Goal: Transaction & Acquisition: Purchase product/service

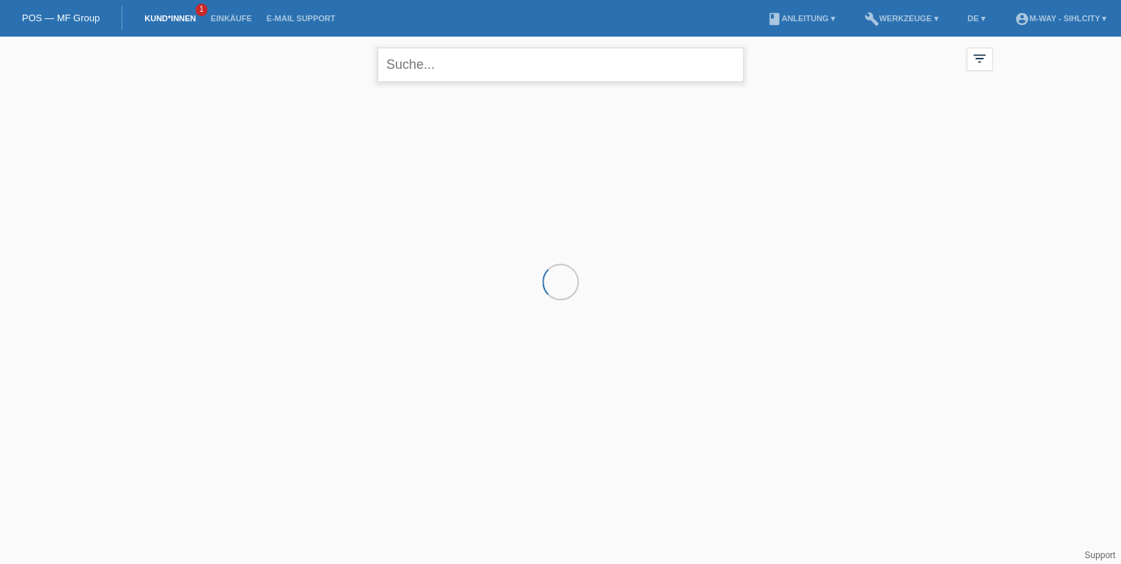
click at [407, 65] on input "text" at bounding box center [560, 65] width 366 height 34
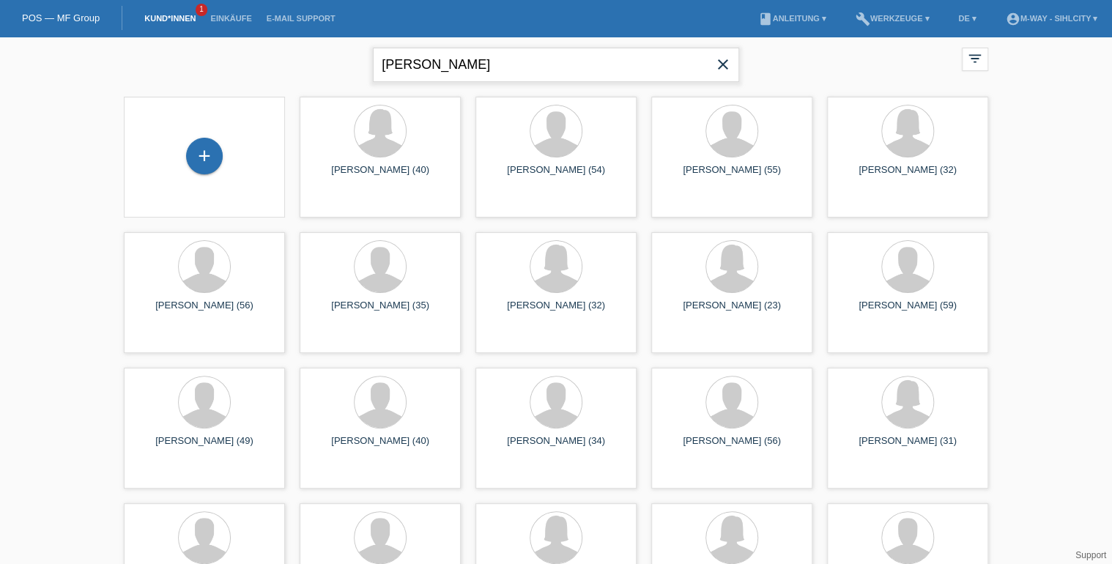
click at [382, 62] on input "[PERSON_NAME]" at bounding box center [556, 65] width 366 height 34
type input "[PERSON_NAME]"
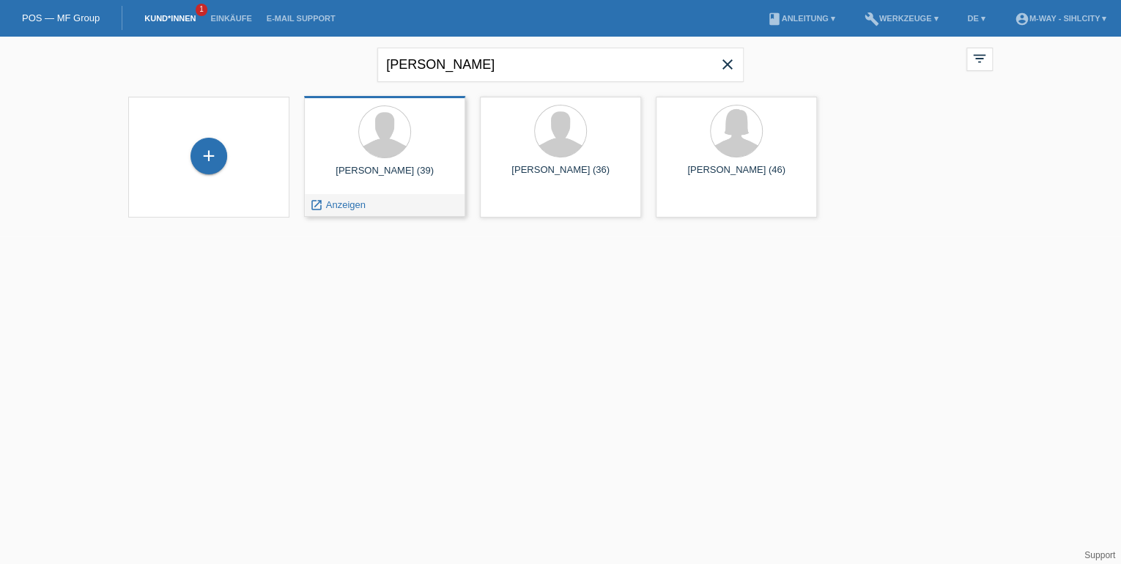
click at [390, 184] on div "Manuel Ulrich (39)" at bounding box center [385, 176] width 138 height 23
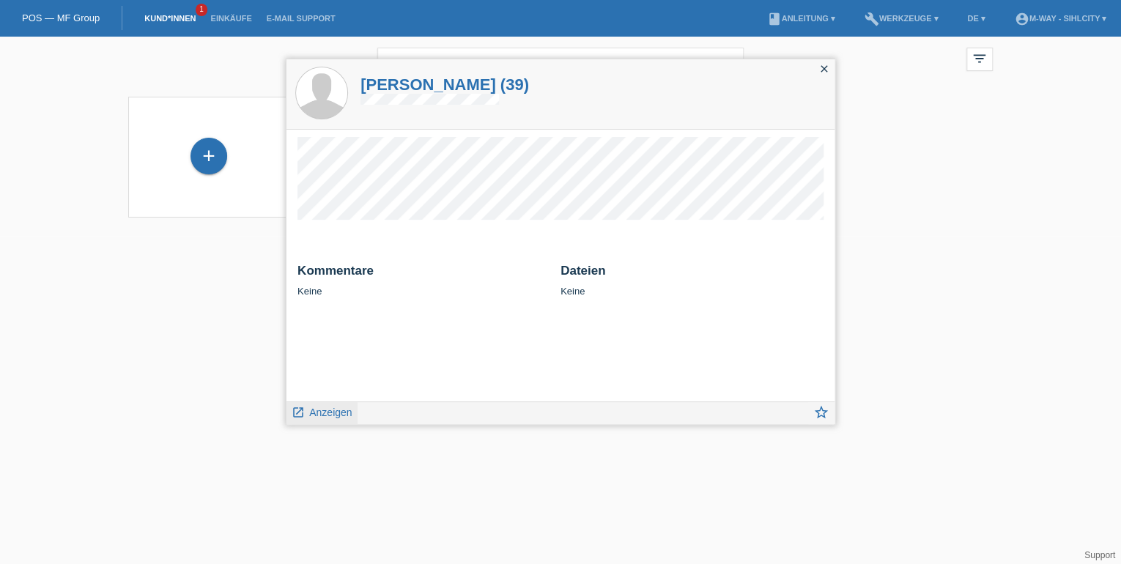
click at [327, 410] on span "Anzeigen" at bounding box center [330, 413] width 42 height 12
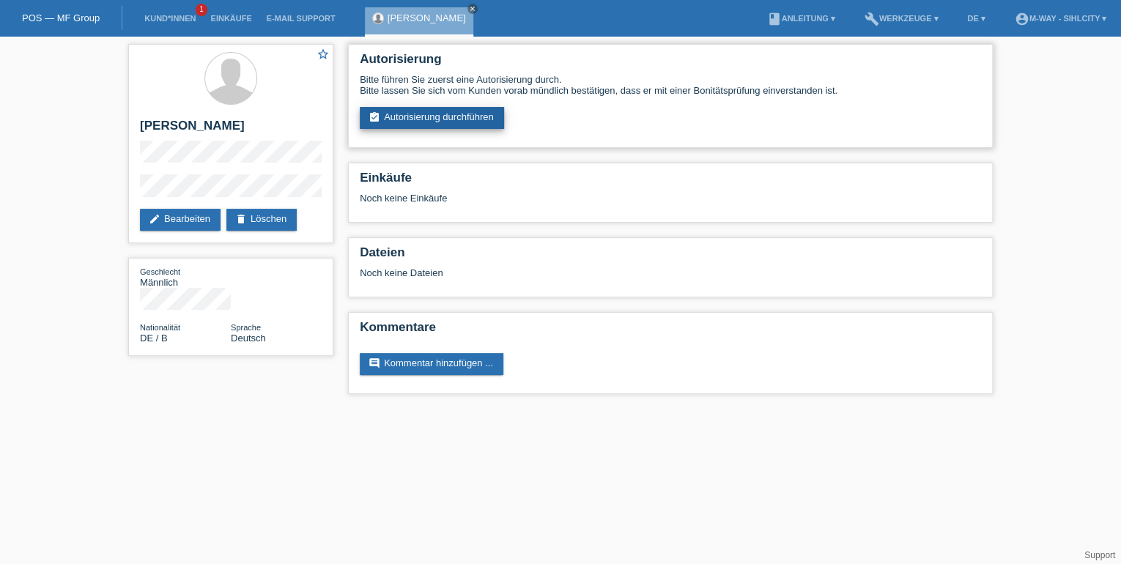
drag, startPoint x: 466, startPoint y: 116, endPoint x: 475, endPoint y: 114, distance: 8.9
click at [467, 116] on link "assignment_turned_in Autorisierung durchführen" at bounding box center [432, 118] width 144 height 22
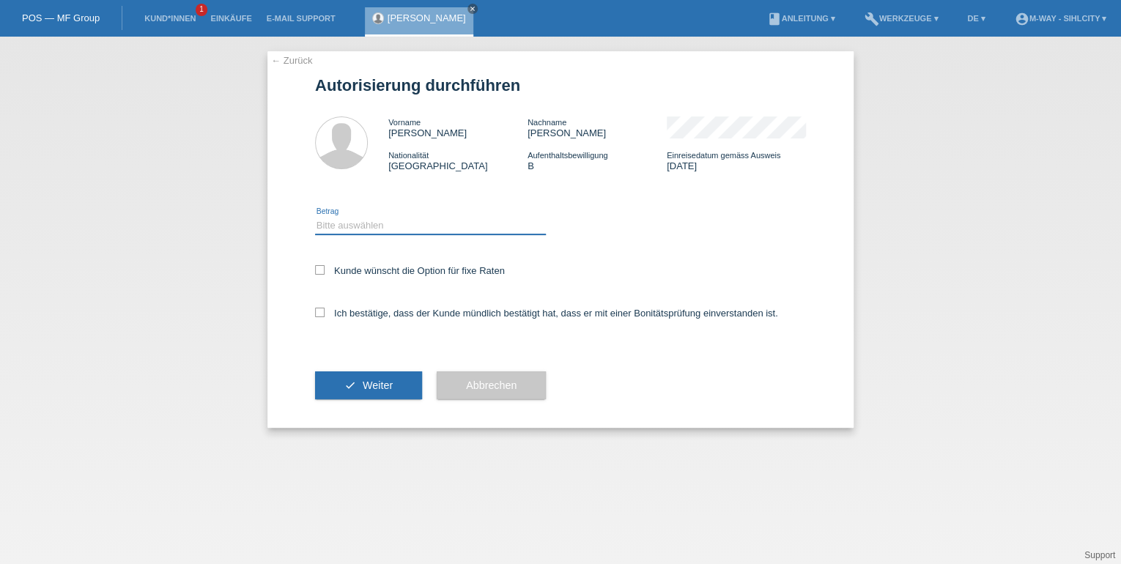
click at [426, 226] on select "Bitte auswählen CHF 1.00 - CHF 499.00 CHF 500.00 - CHF 1'999.00 CHF 2'000.00 - …" at bounding box center [430, 226] width 231 height 18
select select "3"
click at [315, 217] on select "Bitte auswählen CHF 1.00 - CHF 499.00 CHF 500.00 - CHF 1'999.00 CHF 2'000.00 - …" at bounding box center [430, 226] width 231 height 18
click at [317, 270] on icon at bounding box center [320, 270] width 10 height 10
click at [317, 270] on input "Kunde wünscht die Option für fixe Raten" at bounding box center [320, 270] width 10 height 10
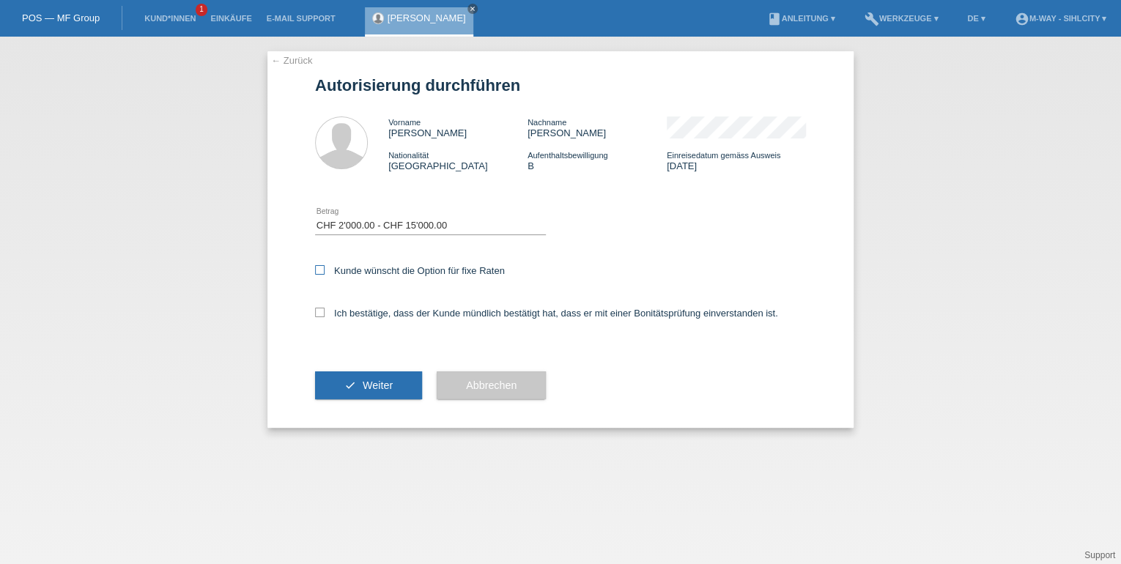
checkbox input "true"
click at [325, 311] on label "Ich bestätige, dass der Kunde mündlich bestätigt hat, dass er mit einer Bonität…" at bounding box center [546, 313] width 463 height 11
click at [325, 311] on input "Ich bestätige, dass der Kunde mündlich bestätigt hat, dass er mit einer Bonität…" at bounding box center [320, 313] width 10 height 10
checkbox input "true"
click at [373, 385] on span "Weiter" at bounding box center [378, 386] width 30 height 12
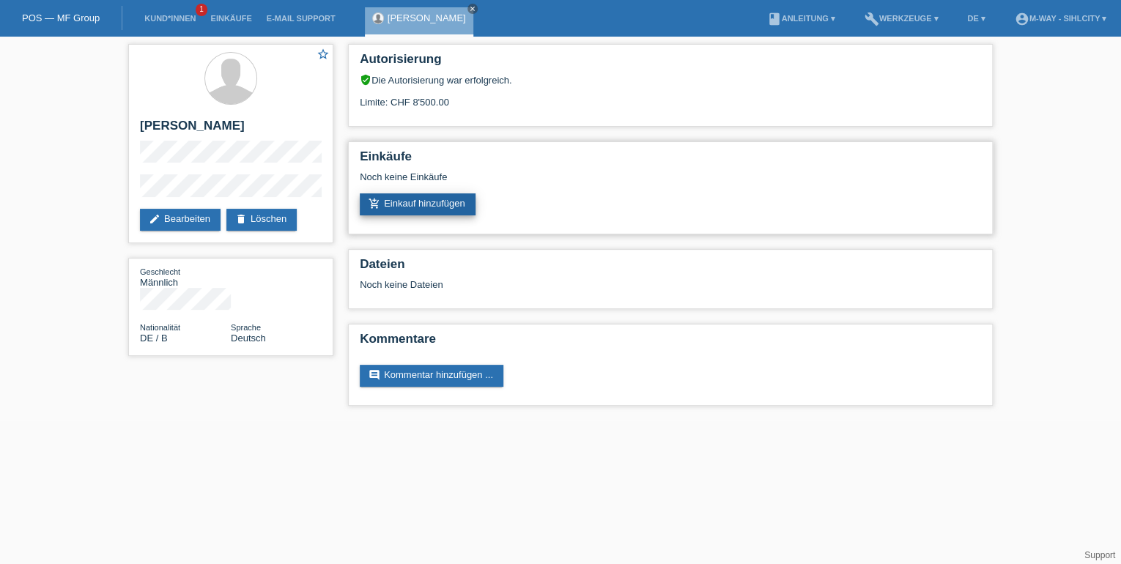
click at [426, 202] on link "add_shopping_cart Einkauf hinzufügen" at bounding box center [418, 204] width 116 height 22
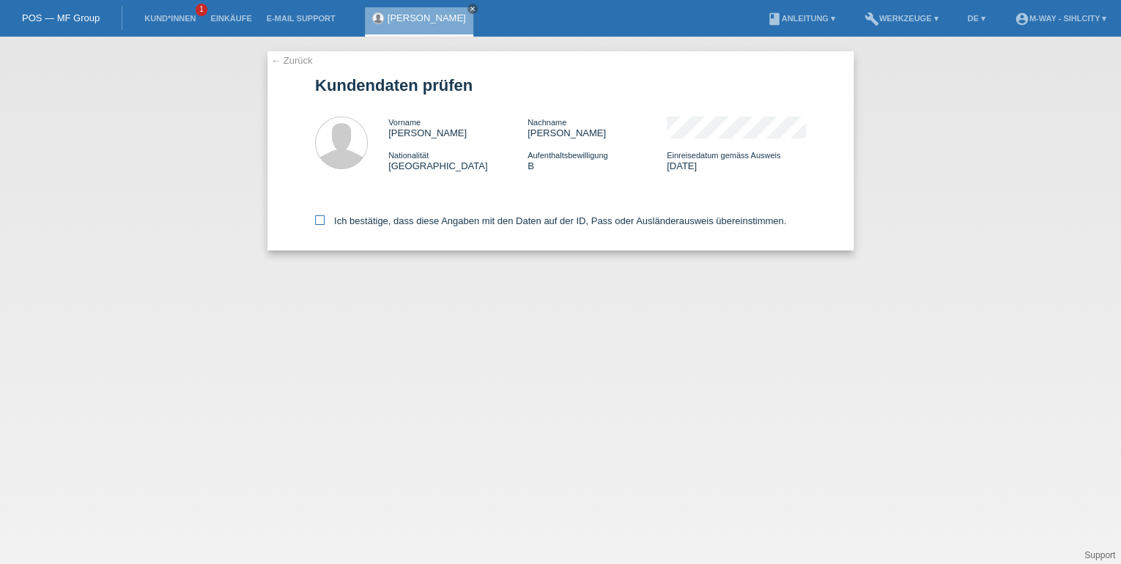
click at [319, 220] on icon at bounding box center [320, 220] width 10 height 10
click at [319, 220] on input "Ich bestätige, dass diese Angaben mit den Daten auf der ID, Pass oder Ausländer…" at bounding box center [320, 220] width 10 height 10
checkbox input "true"
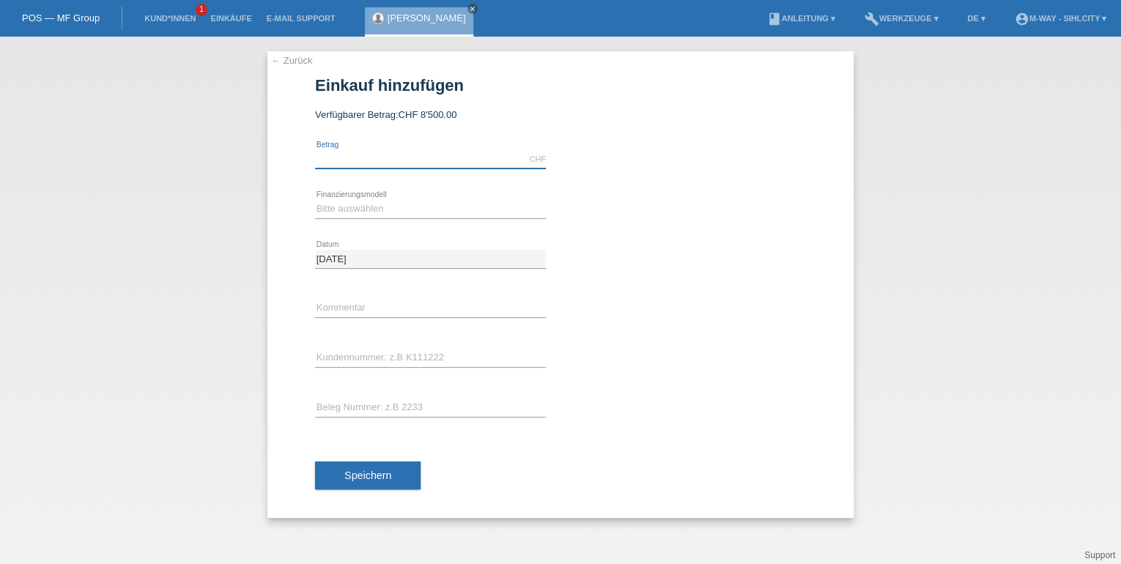
click at [384, 155] on input "text" at bounding box center [430, 159] width 231 height 18
type input "4743.70"
click at [432, 206] on select "Bitte auswählen Fixe Raten Kauf auf Rechnung mit Teilzahlungsoption" at bounding box center [430, 209] width 231 height 18
select select "77"
click at [315, 200] on select "Bitte auswählen Fixe Raten Kauf auf Rechnung mit Teilzahlungsoption" at bounding box center [430, 209] width 231 height 18
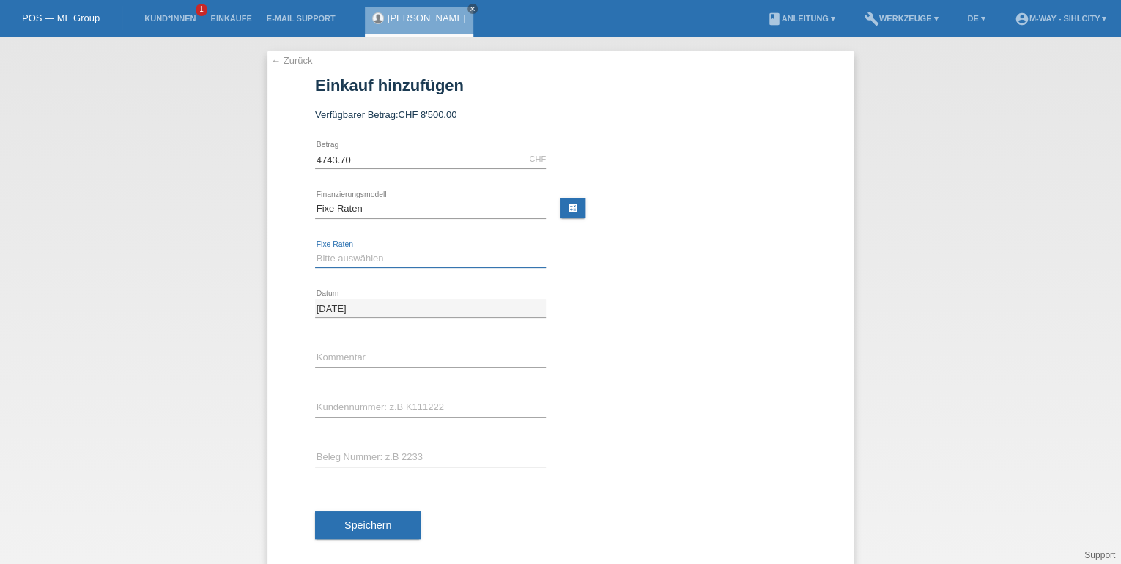
click at [376, 260] on select "Bitte auswählen 4 Raten 5 Raten 6 Raten 7 Raten 8 Raten 9 Raten 10 Raten 11 Rat…" at bounding box center [430, 259] width 231 height 18
select select "202"
click at [315, 250] on select "Bitte auswählen 4 Raten 5 Raten 6 Raten 7 Raten 8 Raten 9 Raten 10 Raten 11 Rat…" at bounding box center [430, 259] width 231 height 18
click at [357, 403] on input "text" at bounding box center [430, 408] width 231 height 18
type input "K470652"
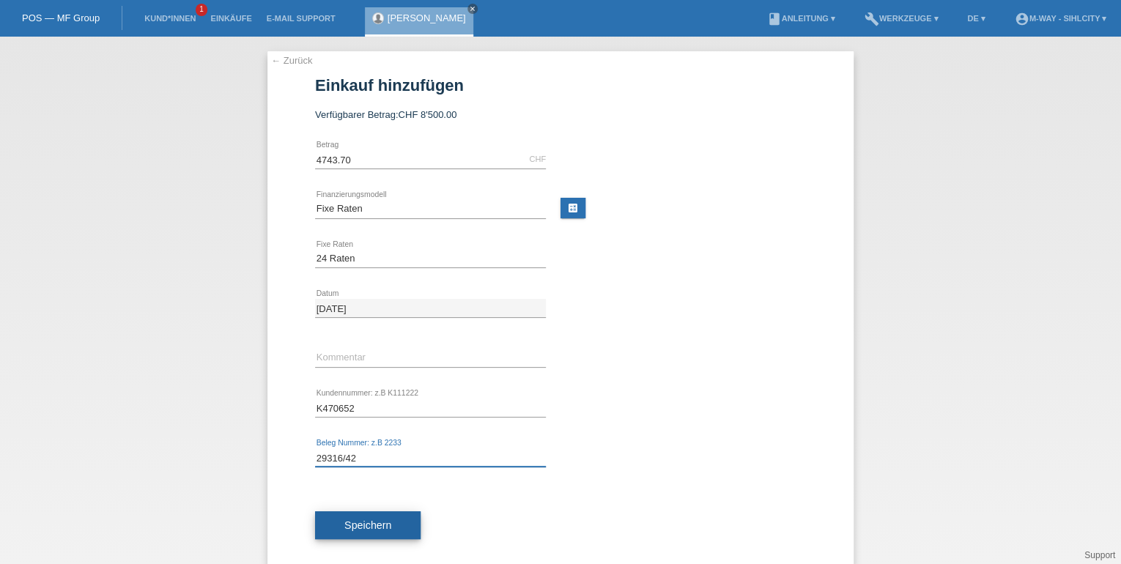
type input "29316/42"
click at [392, 519] on button "Speichern" at bounding box center [368, 525] width 106 height 28
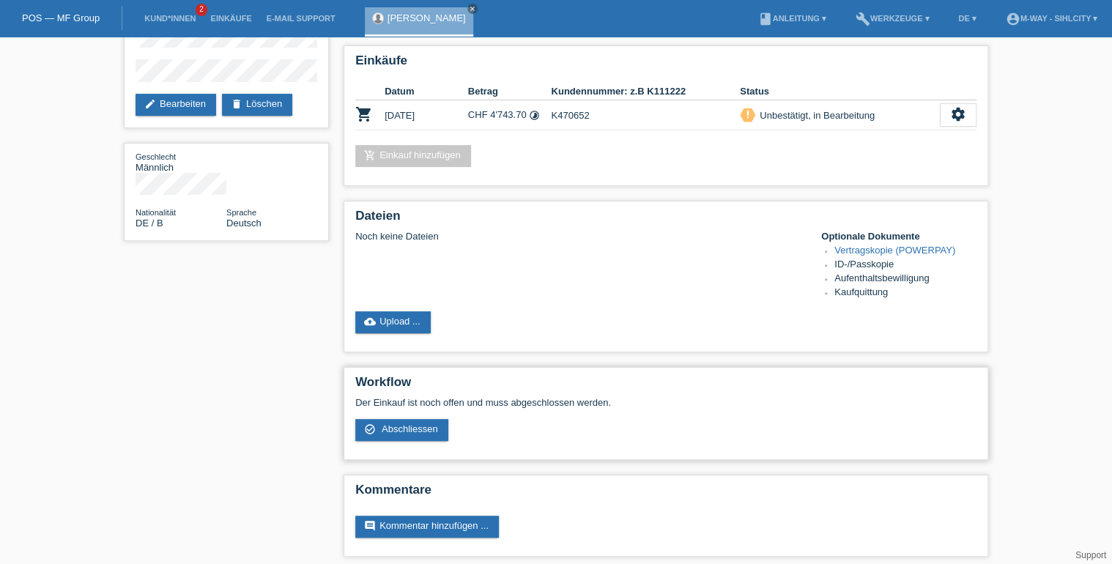
scroll to position [117, 0]
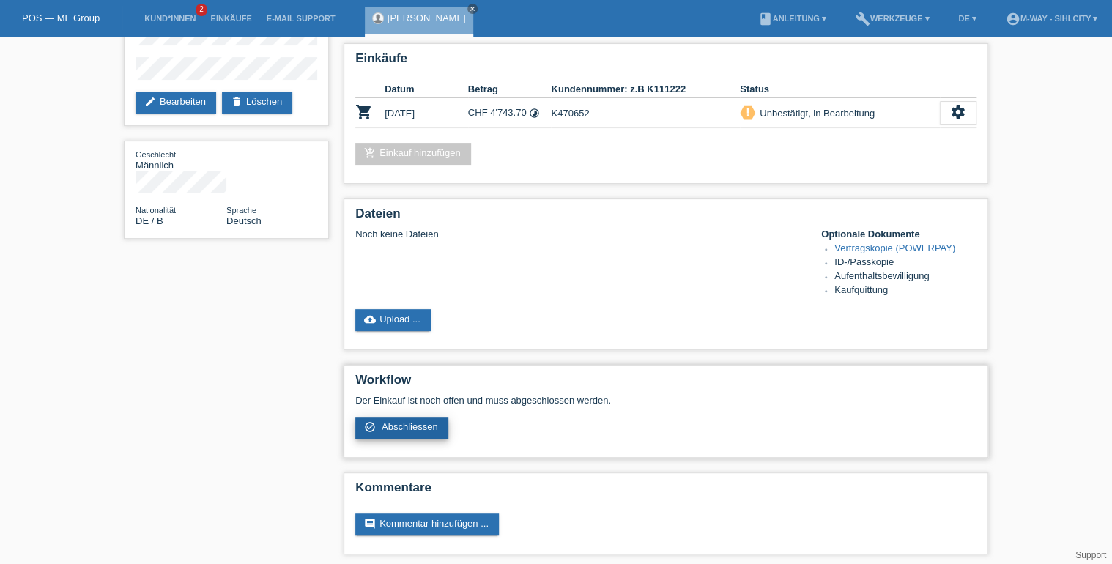
click at [385, 432] on link "check_circle_outline Abschliessen" at bounding box center [401, 428] width 93 height 22
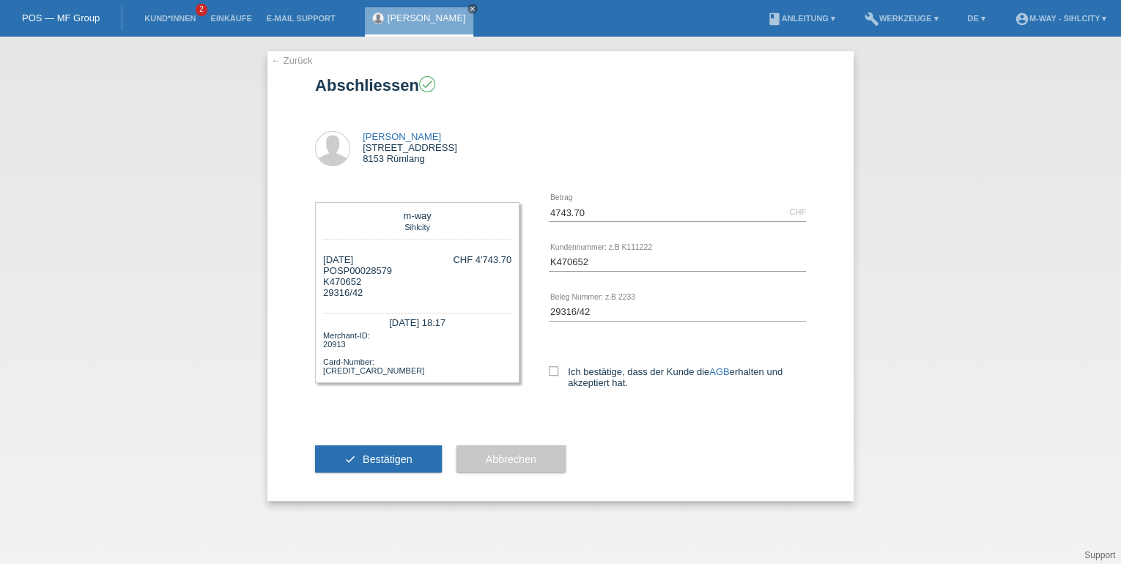
click at [552, 370] on icon at bounding box center [554, 371] width 10 height 10
click at [552, 370] on input "Ich bestätige, dass der Kunde die AGB erhalten und akzeptiert hat." at bounding box center [554, 371] width 10 height 10
checkbox input "true"
click at [424, 452] on button "check Bestätigen" at bounding box center [378, 459] width 127 height 28
